Goal: Navigation & Orientation: Go to known website

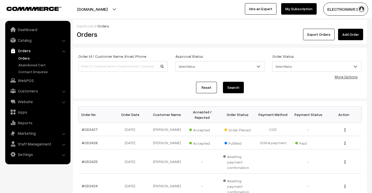
click at [27, 59] on link "Orders" at bounding box center [43, 57] width 52 height 5
click at [24, 57] on link "Orders" at bounding box center [43, 57] width 52 height 5
drag, startPoint x: 110, startPoint y: 13, endPoint x: 108, endPoint y: 22, distance: 10.0
click at [110, 13] on button "[DOMAIN_NAME]" at bounding box center [92, 9] width 67 height 13
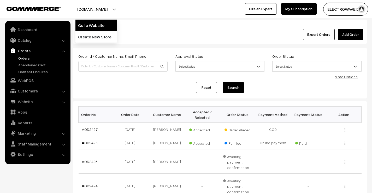
click at [108, 23] on link "Go to Website" at bounding box center [97, 25] width 42 height 11
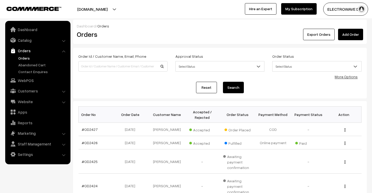
click at [31, 60] on link "Orders" at bounding box center [43, 57] width 52 height 5
click at [111, 7] on button "[DOMAIN_NAME]" at bounding box center [92, 9] width 67 height 13
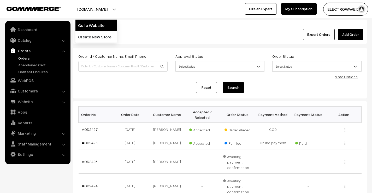
click at [107, 23] on link "Go to Website" at bounding box center [97, 25] width 42 height 11
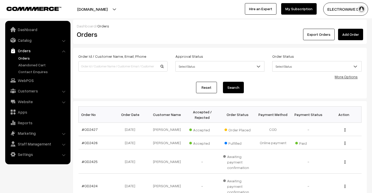
drag, startPoint x: 113, startPoint y: 9, endPoint x: 110, endPoint y: 19, distance: 10.2
click at [113, 10] on button "[DOMAIN_NAME]" at bounding box center [92, 9] width 67 height 13
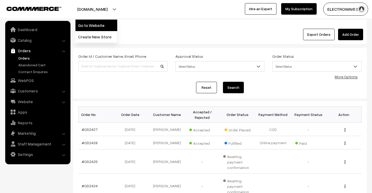
click at [109, 21] on link "Go to Website" at bounding box center [97, 25] width 42 height 11
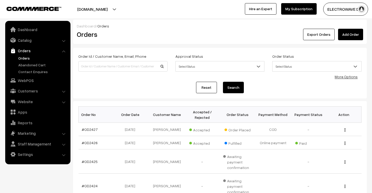
click at [23, 56] on link "Orders" at bounding box center [43, 57] width 52 height 5
